Goal: Book appointment/travel/reservation

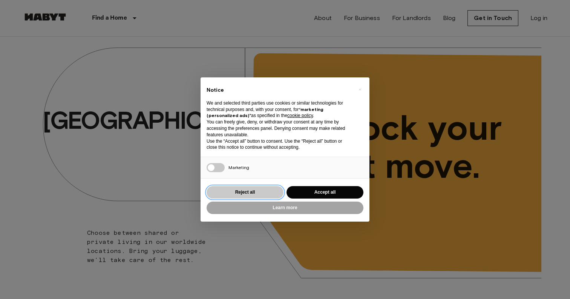
click at [255, 194] on button "Reject all" at bounding box center [245, 192] width 77 height 12
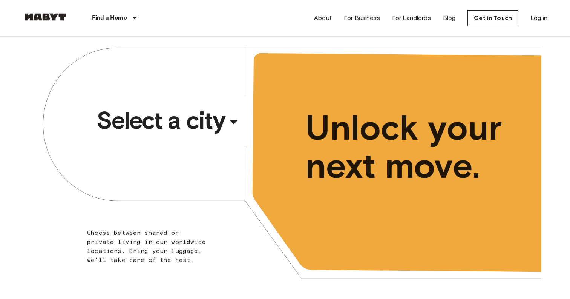
click at [239, 121] on div "​" at bounding box center [244, 127] width 78 height 15
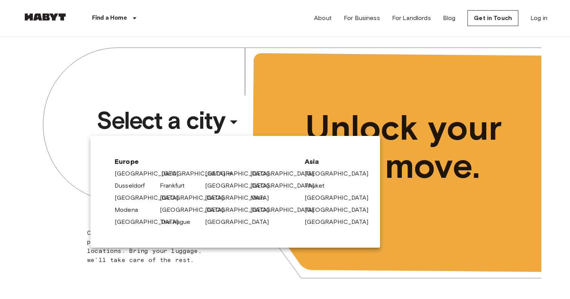
click at [169, 175] on link "[GEOGRAPHIC_DATA]" at bounding box center [197, 173] width 72 height 9
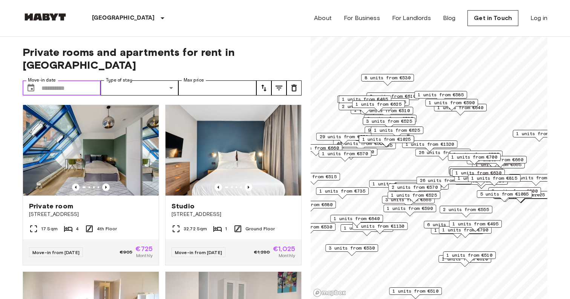
click at [66, 80] on input "Move-in date" at bounding box center [70, 87] width 59 height 15
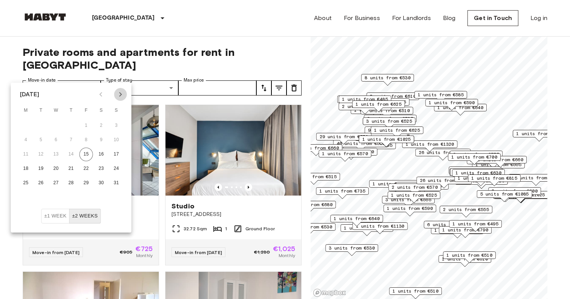
click at [120, 91] on icon "Next month" at bounding box center [120, 94] width 9 height 9
click at [86, 128] on button "5" at bounding box center [87, 126] width 14 height 14
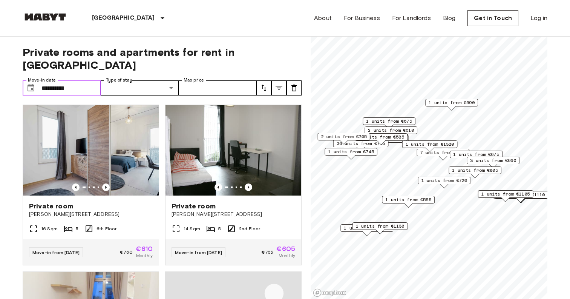
type input "**********"
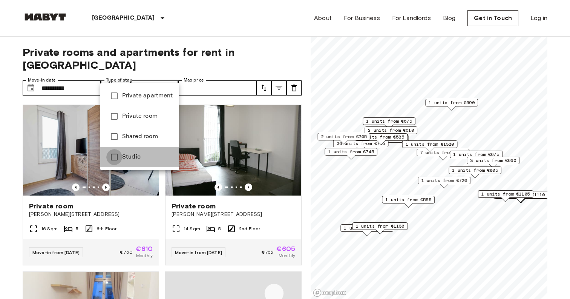
type input "******"
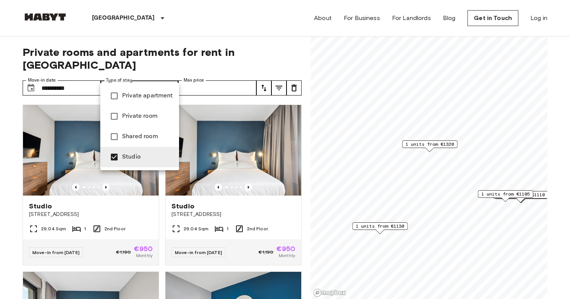
click at [15, 198] on div at bounding box center [285, 149] width 570 height 299
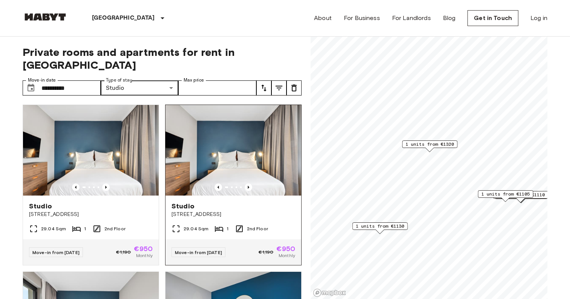
click at [230, 130] on img at bounding box center [234, 150] width 136 height 91
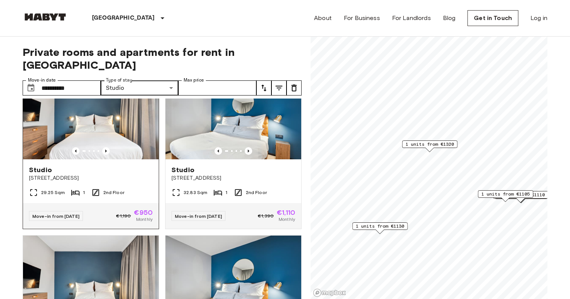
scroll to position [370, 0]
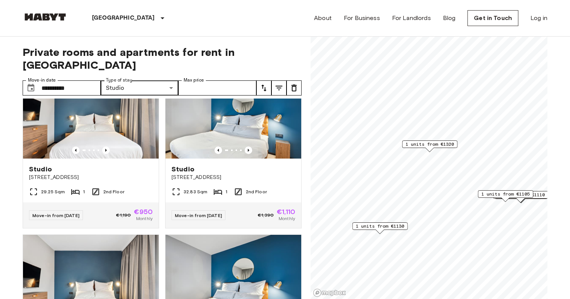
click at [542, 194] on span "2 units from €1110" at bounding box center [521, 194] width 49 height 7
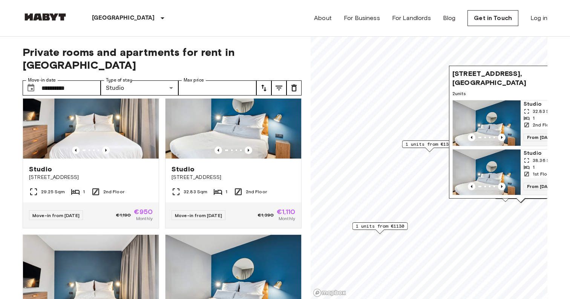
click at [506, 201] on div "Fischerstraße 9, 10317 Berlin, GER 2 units Studio 32.83 Sqm 1 2nd Floor From 04…" at bounding box center [520, 134] width 143 height 137
click at [506, 200] on div "Fischerstraße 9, 10317 Berlin, GER 2 units Studio 32.83 Sqm 1 2nd Floor From 04…" at bounding box center [520, 134] width 143 height 137
click at [512, 80] on span "Fischerstraße 9, 10317 Berlin, GER" at bounding box center [513, 78] width 121 height 18
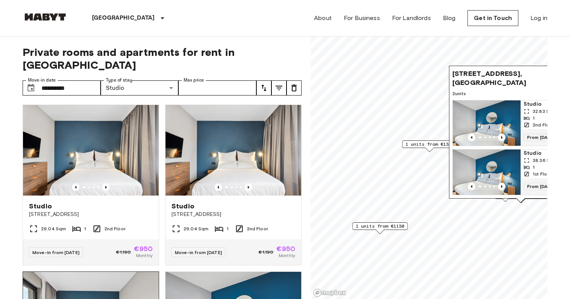
scroll to position [0, 0]
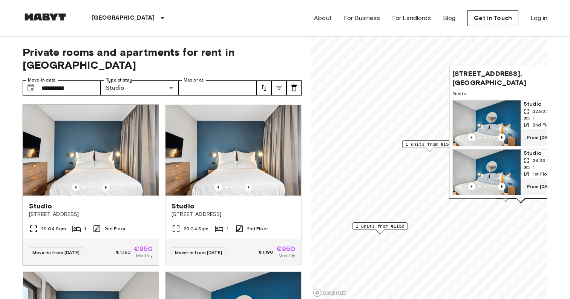
click at [118, 131] on img at bounding box center [91, 150] width 136 height 91
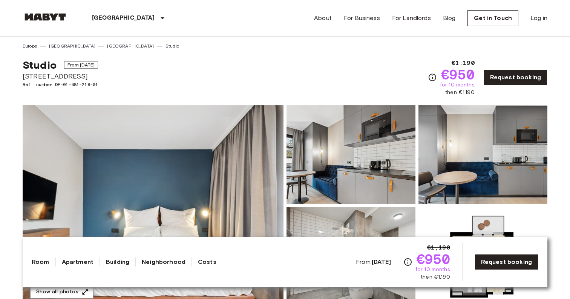
click at [150, 174] on img at bounding box center [153, 205] width 261 height 201
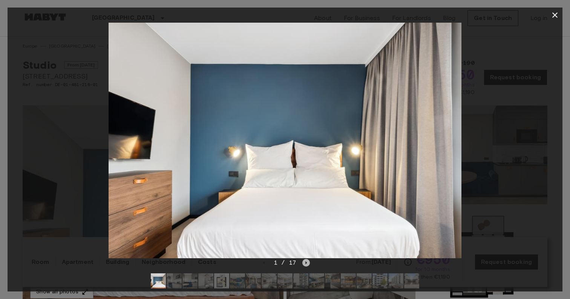
click at [306, 263] on icon "Next image" at bounding box center [307, 262] width 2 height 3
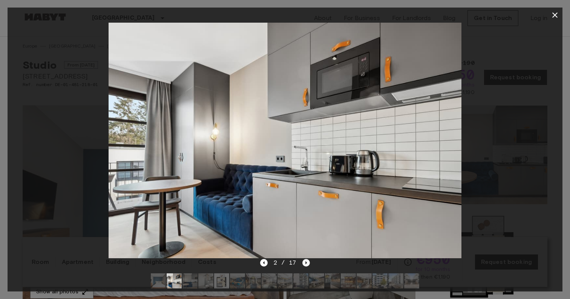
click at [306, 263] on icon "Next image" at bounding box center [307, 262] width 2 height 3
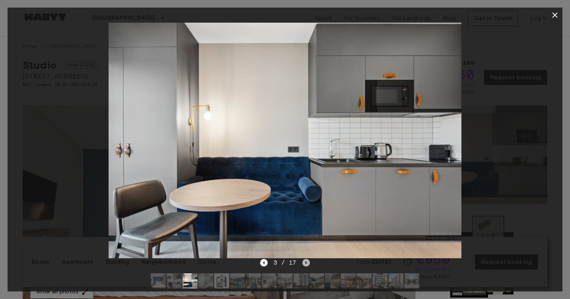
click at [306, 263] on icon "Next image" at bounding box center [307, 262] width 2 height 3
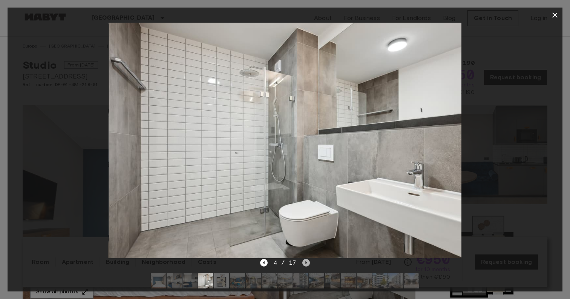
click at [306, 263] on icon "Next image" at bounding box center [307, 262] width 2 height 3
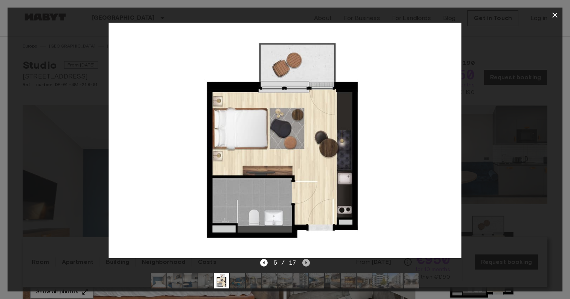
click at [306, 263] on icon "Next image" at bounding box center [307, 262] width 2 height 3
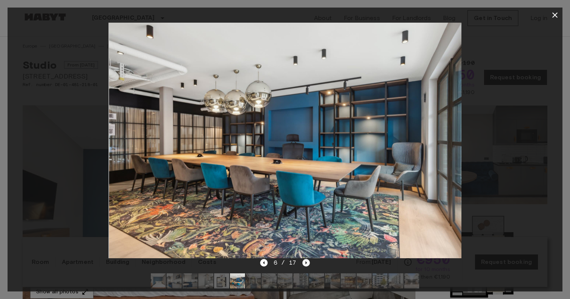
click at [306, 263] on icon "Next image" at bounding box center [307, 262] width 2 height 3
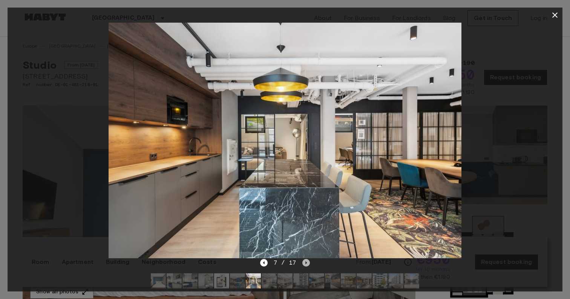
click at [306, 263] on icon "Next image" at bounding box center [307, 262] width 2 height 3
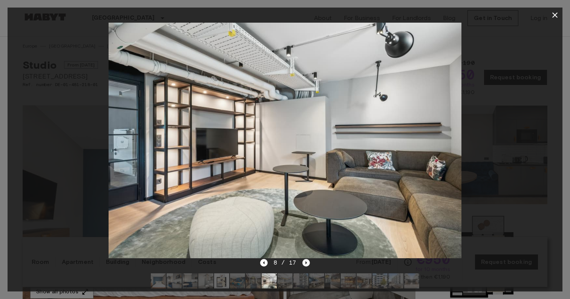
click at [306, 263] on icon "Next image" at bounding box center [307, 262] width 2 height 3
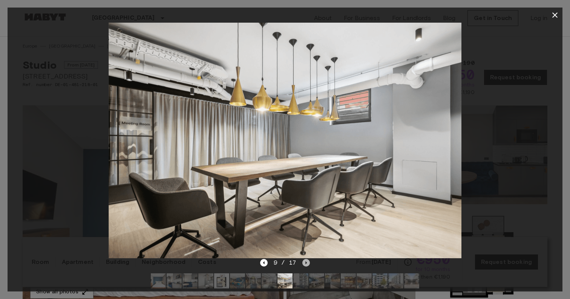
click at [306, 263] on icon "Next image" at bounding box center [307, 262] width 2 height 3
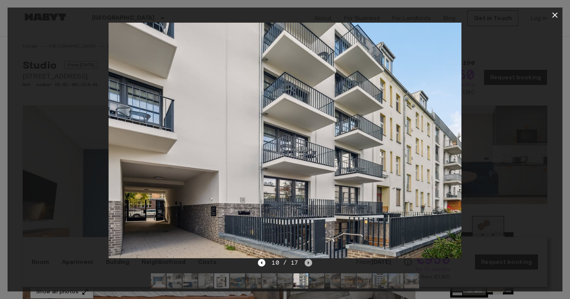
click at [306, 263] on icon "Next image" at bounding box center [309, 263] width 8 height 8
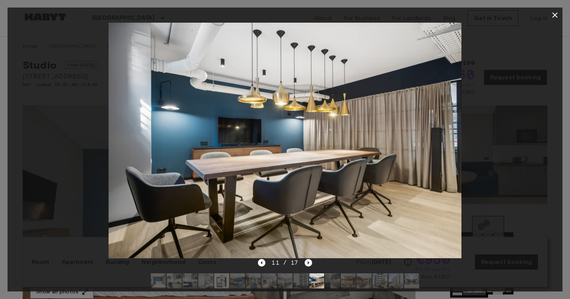
click at [306, 263] on icon "Next image" at bounding box center [309, 263] width 8 height 8
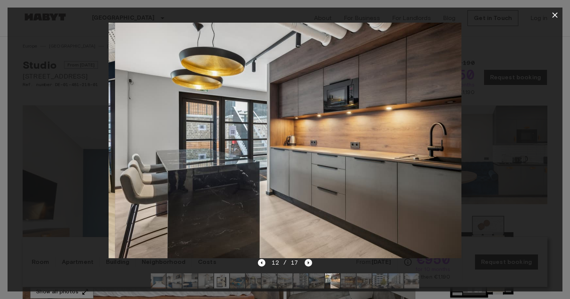
click at [306, 263] on icon "Next image" at bounding box center [309, 263] width 8 height 8
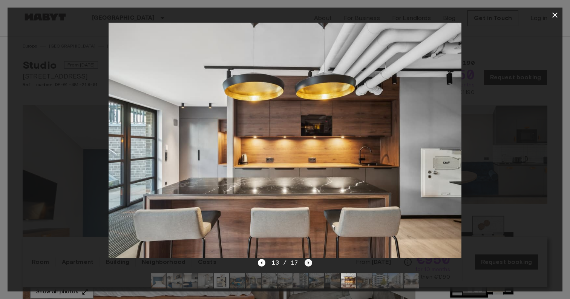
click at [306, 263] on icon "Next image" at bounding box center [309, 263] width 8 height 8
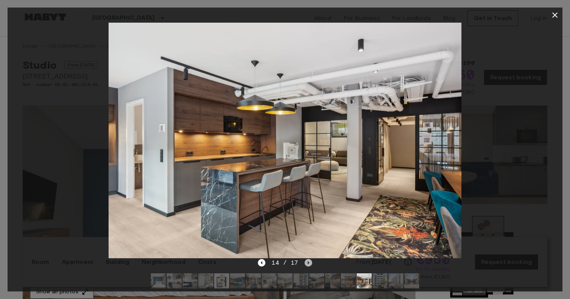
click at [306, 263] on icon "Next image" at bounding box center [309, 263] width 8 height 8
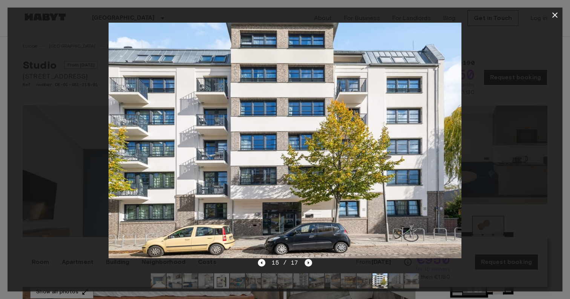
click at [306, 263] on icon "Next image" at bounding box center [309, 263] width 8 height 8
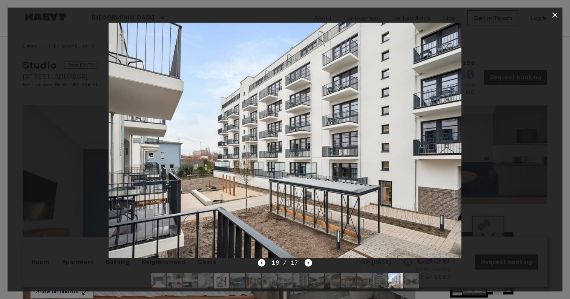
click at [558, 16] on icon "button" at bounding box center [555, 15] width 9 height 9
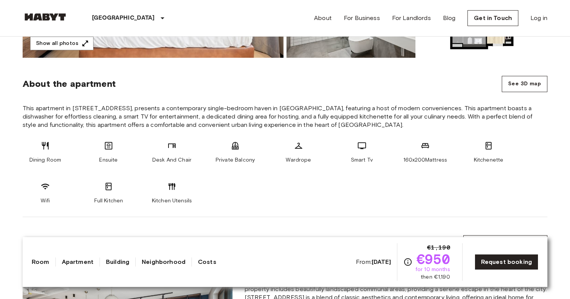
scroll to position [250, 0]
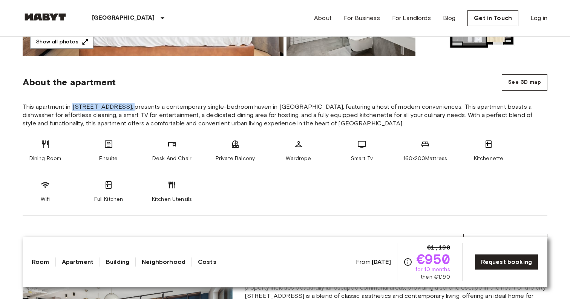
drag, startPoint x: 72, startPoint y: 106, endPoint x: 121, endPoint y: 105, distance: 49.4
click at [121, 105] on span "This apartment in [STREET_ADDRESS], presents a contemporary single-bedroom have…" at bounding box center [285, 115] width 525 height 25
copy span "[STREET_ADDRESS],"
click at [82, 114] on span "This apartment in [STREET_ADDRESS], presents a contemporary single-bedroom have…" at bounding box center [285, 115] width 525 height 25
drag, startPoint x: 72, startPoint y: 106, endPoint x: 119, endPoint y: 108, distance: 47.2
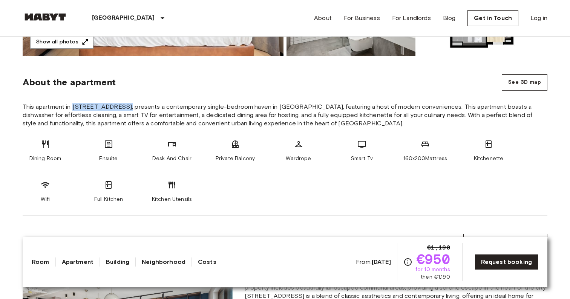
click at [119, 109] on span "This apartment in [STREET_ADDRESS], presents a contemporary single-bedroom have…" at bounding box center [285, 115] width 525 height 25
copy span "[STREET_ADDRESS]"
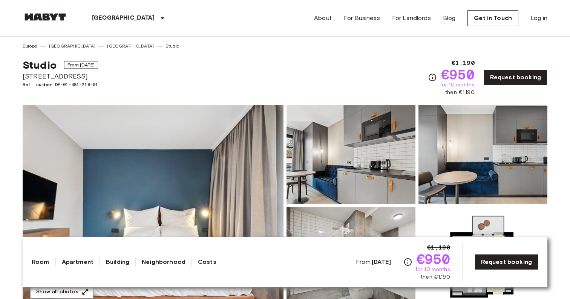
scroll to position [0, 0]
click at [211, 75] on div "Studio From [DATE][STREET_ADDRESS]. number DE-01-481-218-01 €1,190 €950 for 10 …" at bounding box center [285, 72] width 525 height 47
click at [430, 78] on icon "Check cost overview for full price breakdown. Please note that discounts apply …" at bounding box center [432, 77] width 9 height 9
click at [521, 73] on link "Request booking" at bounding box center [516, 77] width 64 height 16
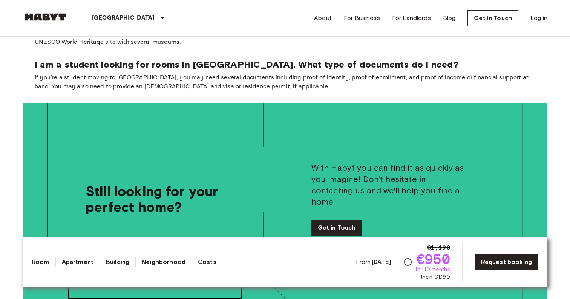
scroll to position [1502, 0]
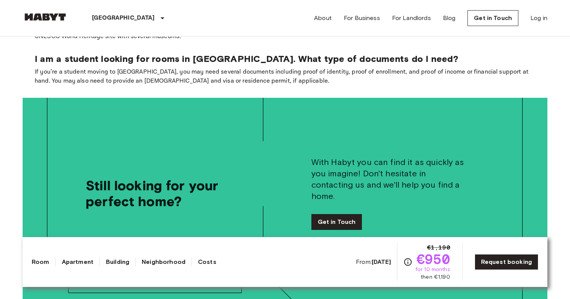
click at [215, 261] on link "Costs" at bounding box center [207, 261] width 18 height 9
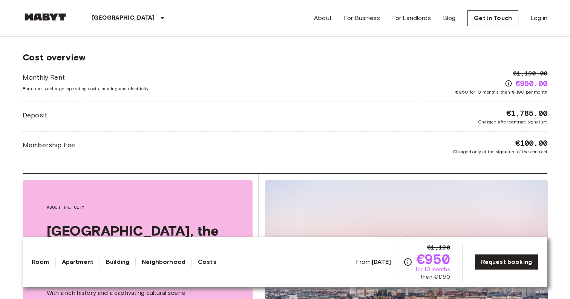
scroll to position [974, 0]
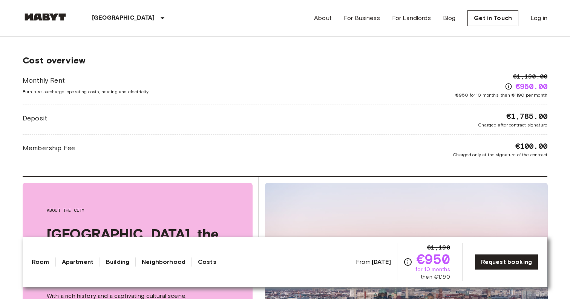
click at [483, 94] on span "€950 for 10 months, then €1190 per month" at bounding box center [502, 95] width 92 height 7
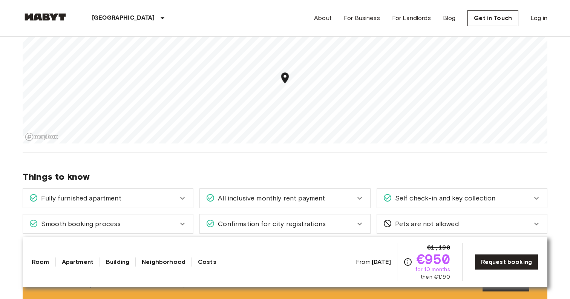
scroll to position [695, 0]
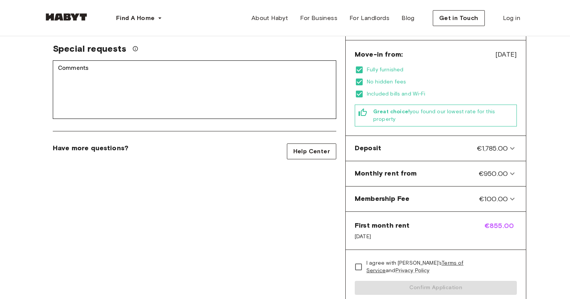
scroll to position [207, 0]
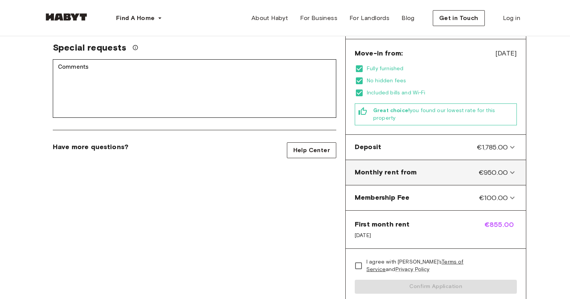
click at [511, 168] on icon at bounding box center [512, 172] width 9 height 9
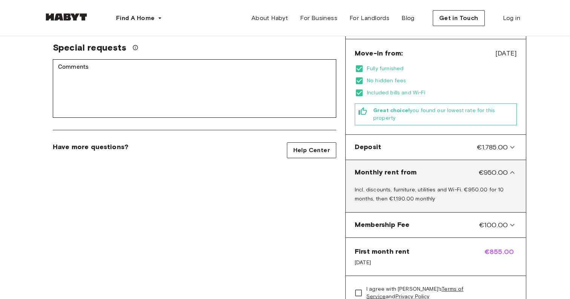
click at [511, 171] on icon at bounding box center [512, 172] width 5 height 3
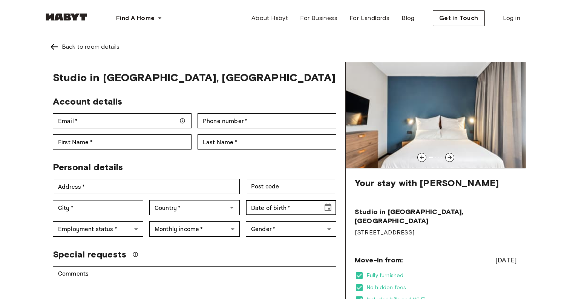
scroll to position [0, 0]
click at [79, 50] on div "Back to room details" at bounding box center [91, 46] width 58 height 9
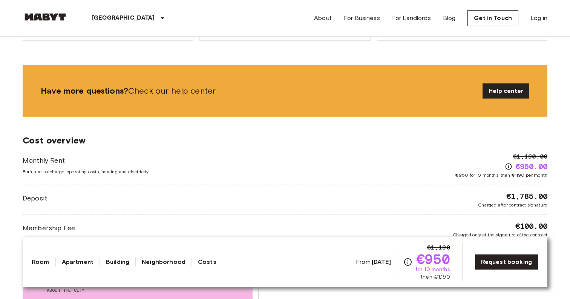
scroll to position [896, 0]
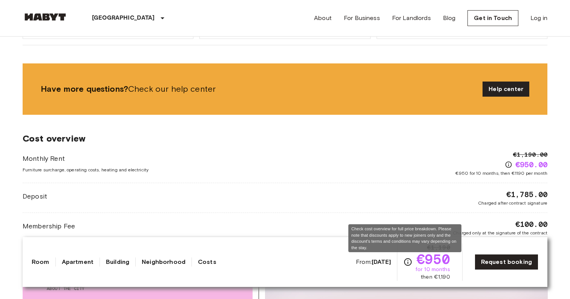
click at [404, 263] on icon "Check cost overview for full price breakdown. Please note that discounts apply …" at bounding box center [408, 261] width 9 height 9
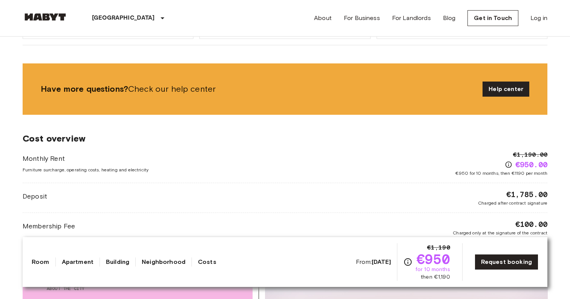
click at [437, 269] on span "for 10 months" at bounding box center [433, 270] width 35 height 8
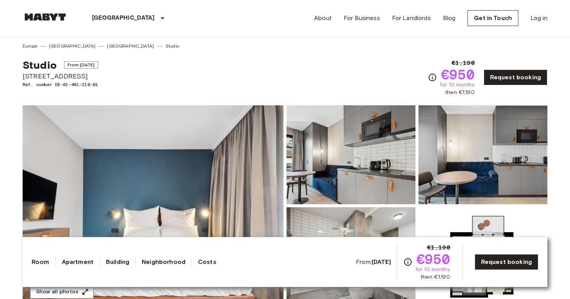
scroll to position [0, 0]
click at [482, 17] on link "Get in Touch" at bounding box center [493, 18] width 51 height 16
